Goal: Information Seeking & Learning: Learn about a topic

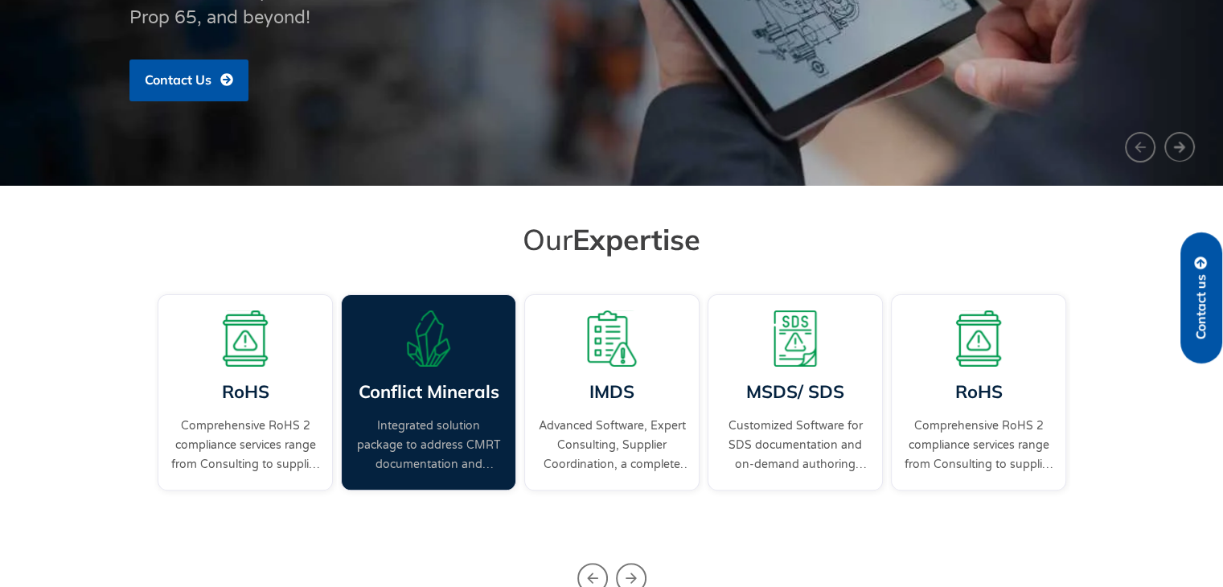
scroll to position [402, 0]
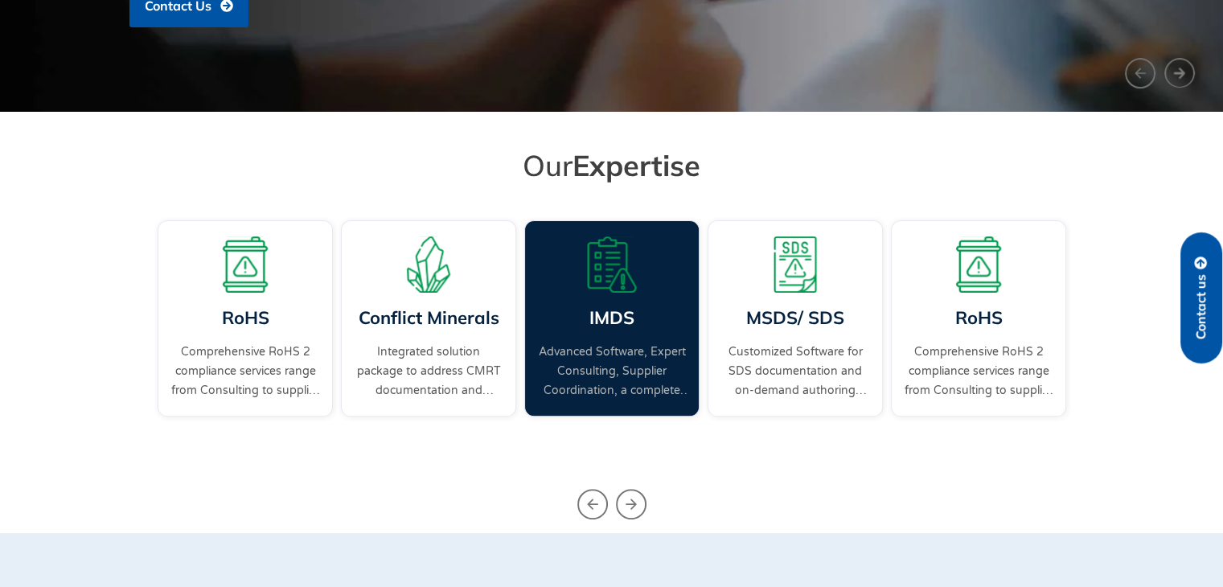
click at [598, 354] on link "Advanced Software, Expert Consulting, Supplier Coordination, a complete IMDS so…" at bounding box center [612, 371] width 150 height 58
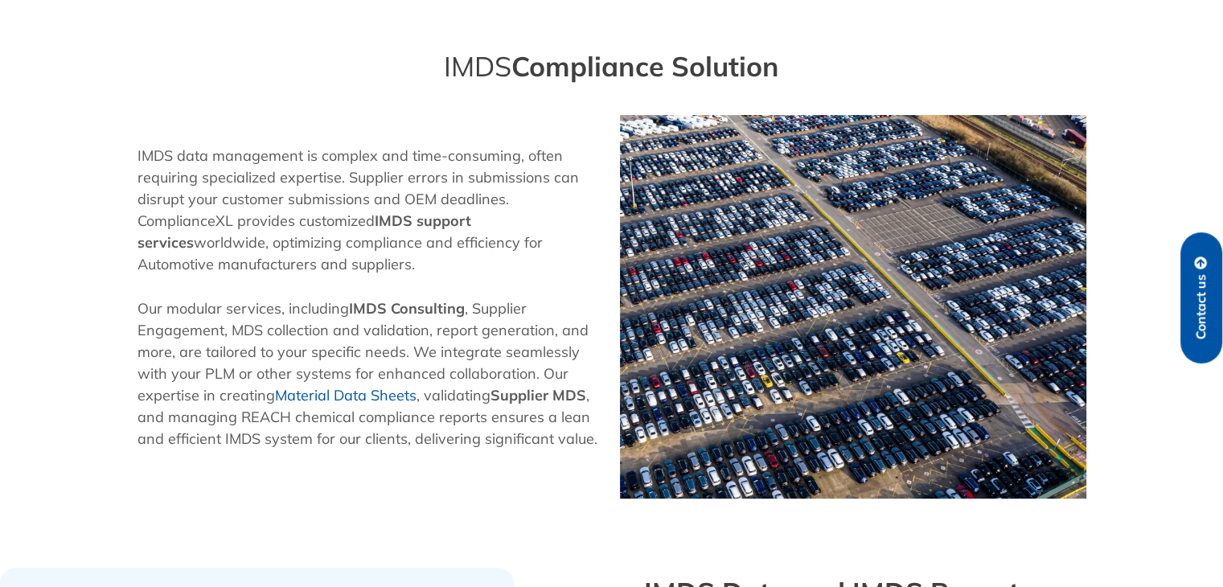
scroll to position [482, 0]
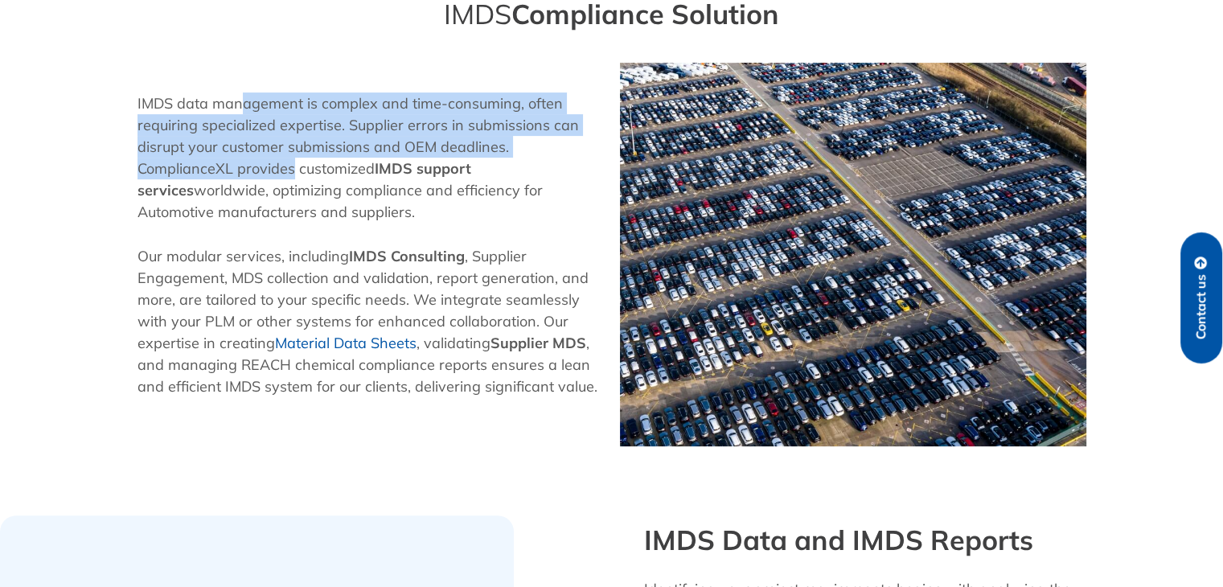
drag, startPoint x: 239, startPoint y: 98, endPoint x: 289, endPoint y: 158, distance: 78.7
click at [289, 158] on p "IMDS data management is complex and time-consuming, often requiring specialized…" at bounding box center [370, 157] width 466 height 130
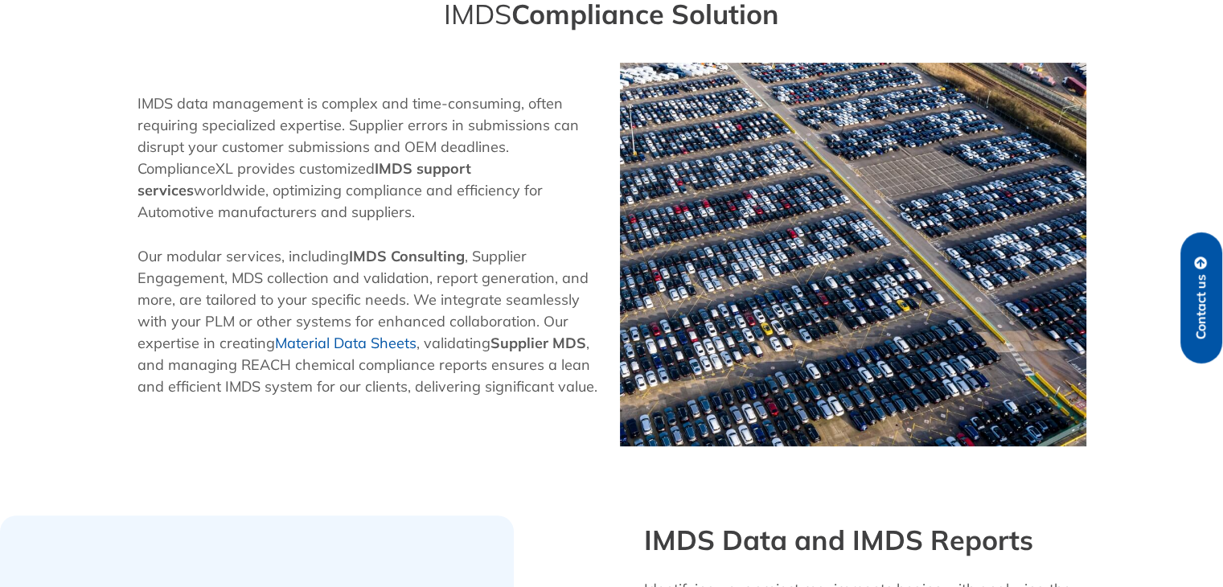
click at [251, 236] on div "IMDS data management is complex and time-consuming, often requiring specialized…" at bounding box center [370, 167] width 466 height 150
click at [187, 293] on p "Our modular services, including IMDS Consulting , Supplier Engagement, MDS coll…" at bounding box center [370, 321] width 466 height 152
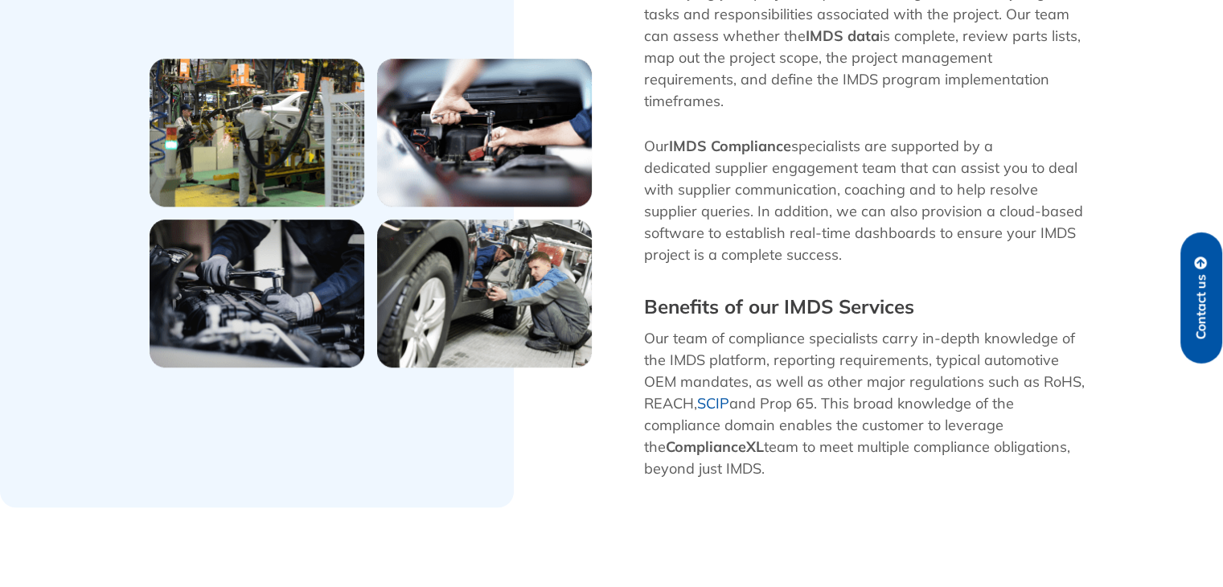
scroll to position [723, 0]
